Goal: Obtain resource: Obtain resource

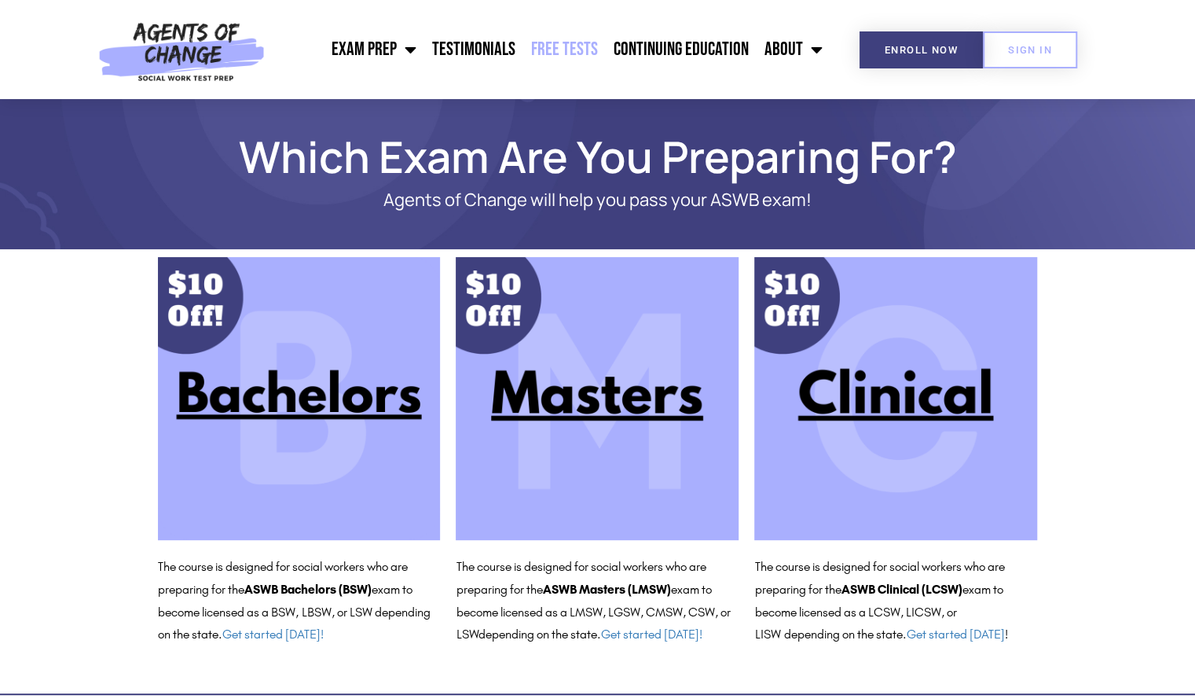
click at [582, 46] on link "Free Tests" at bounding box center [564, 49] width 83 height 39
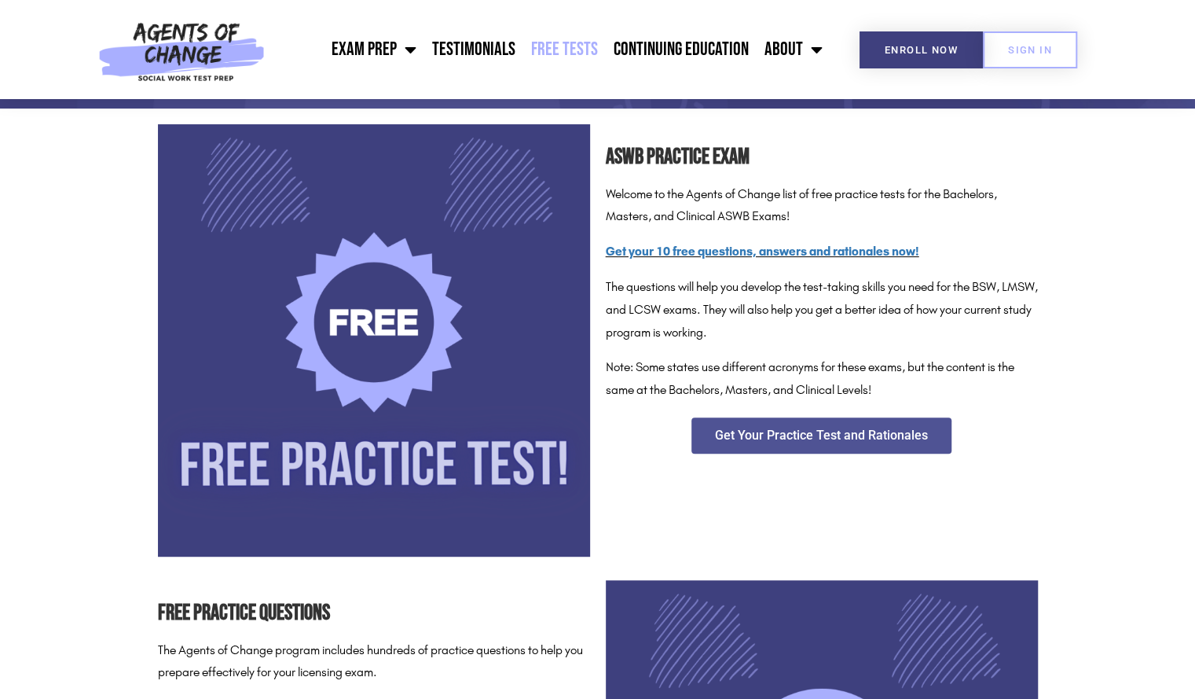
scroll to position [218, 0]
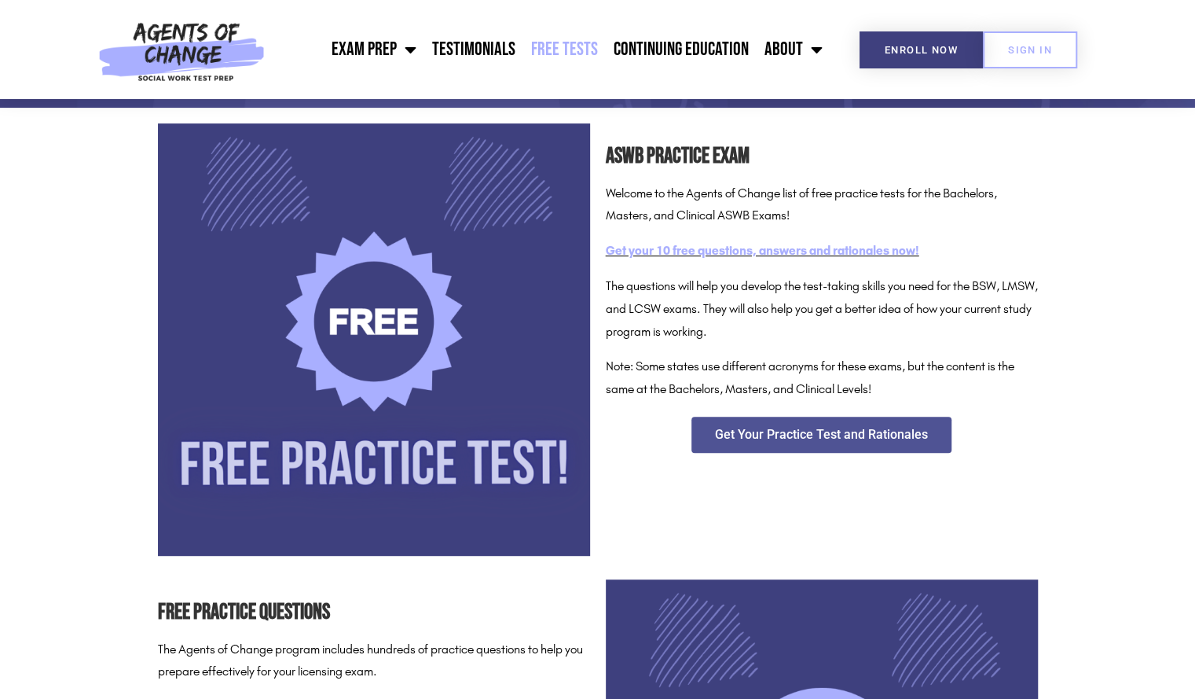
click at [645, 253] on link "Get your 10 free questions, answers and rationales now!" at bounding box center [763, 250] width 314 height 15
